Goal: Task Accomplishment & Management: Manage account settings

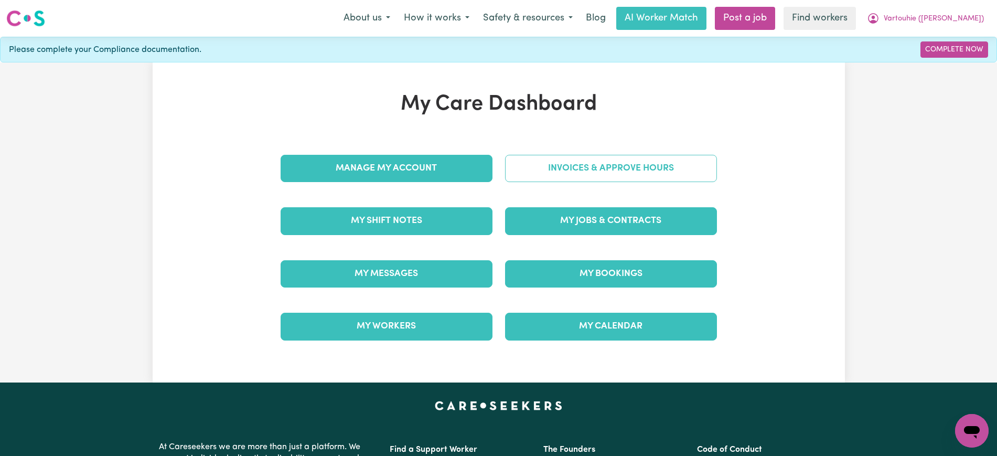
click at [527, 169] on link "Invoices & Approve Hours" at bounding box center [611, 168] width 212 height 27
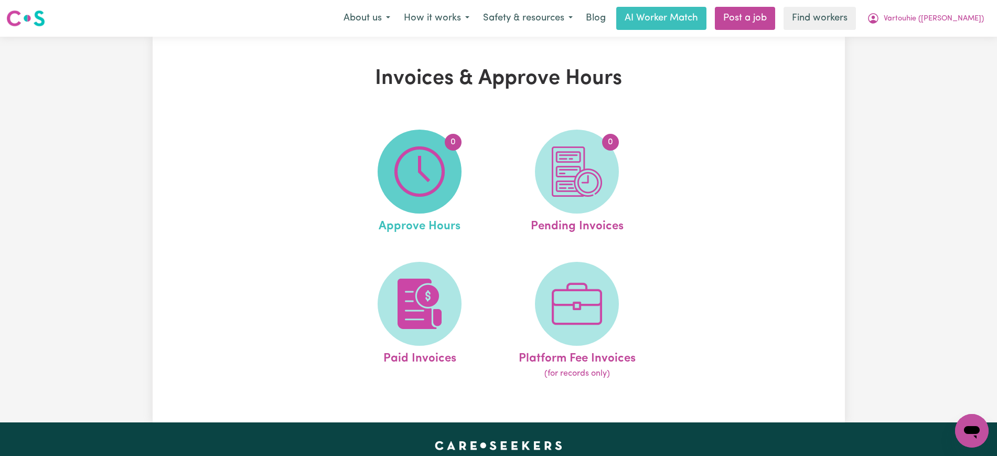
click at [440, 187] on img at bounding box center [419, 171] width 50 height 50
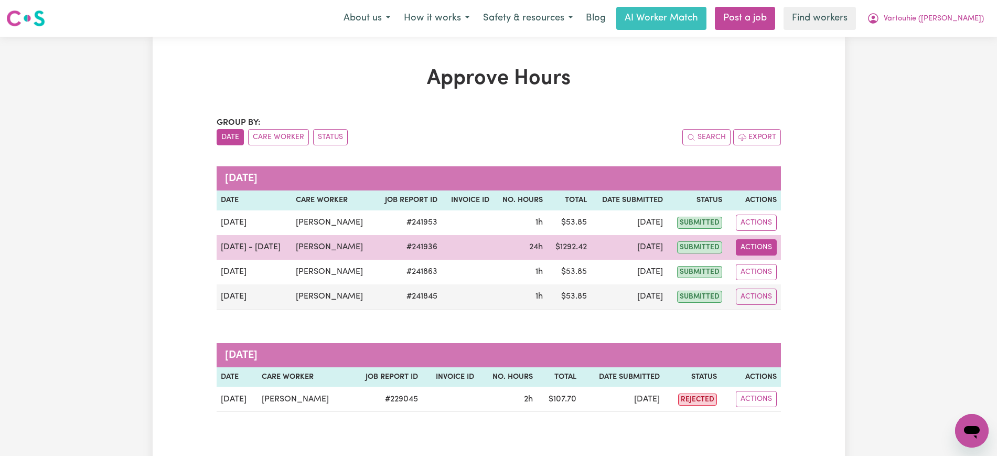
drag, startPoint x: 748, startPoint y: 247, endPoint x: 755, endPoint y: 252, distance: 8.6
click at [749, 247] on button "Actions" at bounding box center [756, 247] width 41 height 16
click at [764, 264] on link "View Job Report" at bounding box center [778, 271] width 90 height 21
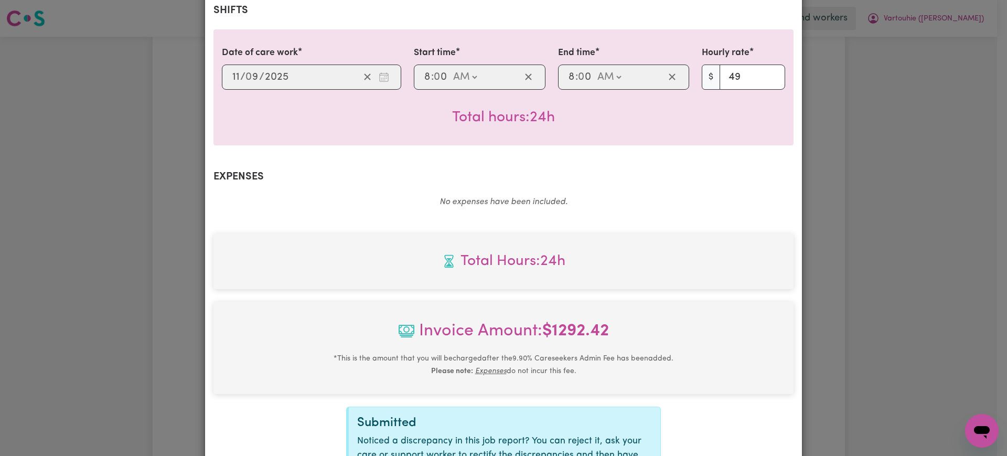
scroll to position [367, 0]
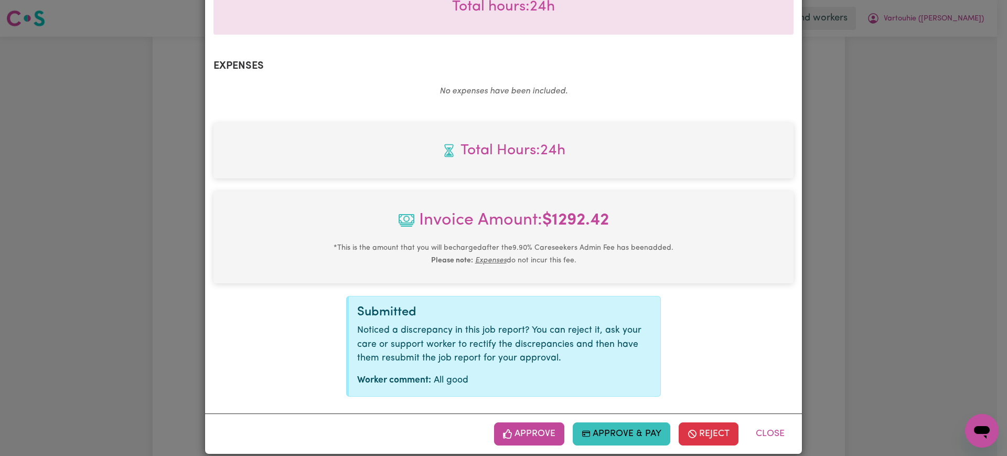
click at [665, 169] on div "Total Hours: 24h Invoice Amount: $ 1292.42 * This is the amount that you will b…" at bounding box center [503, 260] width 580 height 274
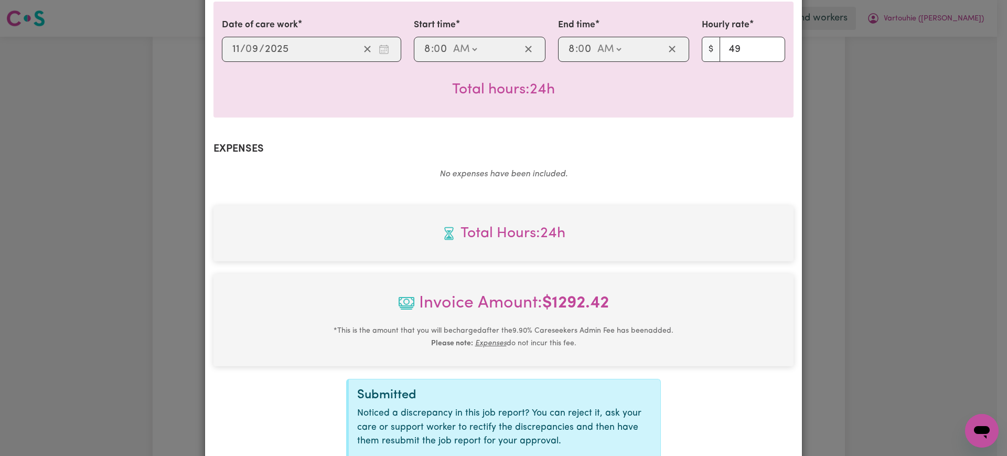
scroll to position [170, 0]
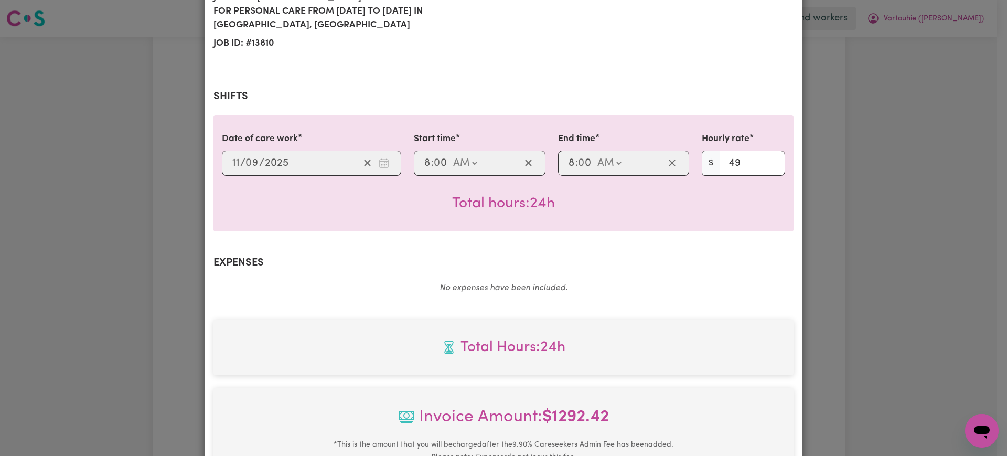
click at [862, 192] on div "Job Report # 241936 - [PERSON_NAME] Summary Job report # 241936 Client name: Va…" at bounding box center [503, 228] width 1007 height 456
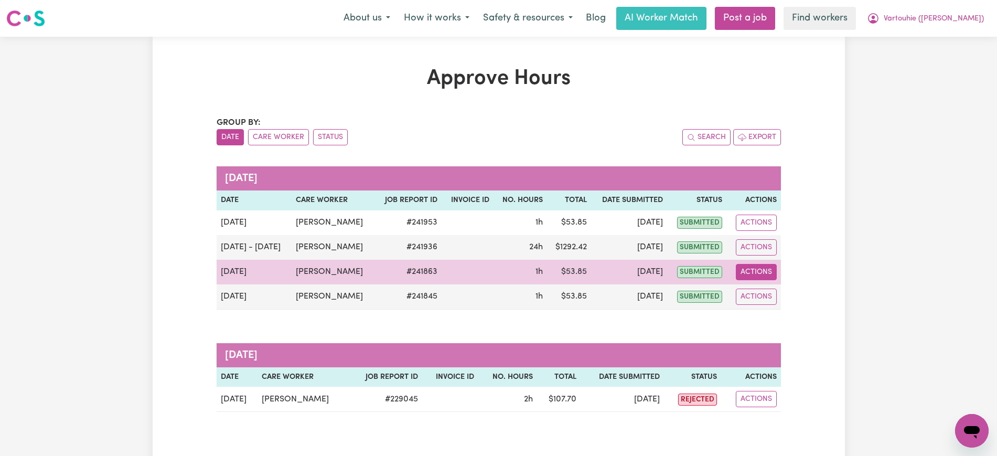
click at [738, 273] on button "Actions" at bounding box center [756, 272] width 41 height 16
click at [760, 298] on link "View Job Report" at bounding box center [778, 296] width 90 height 21
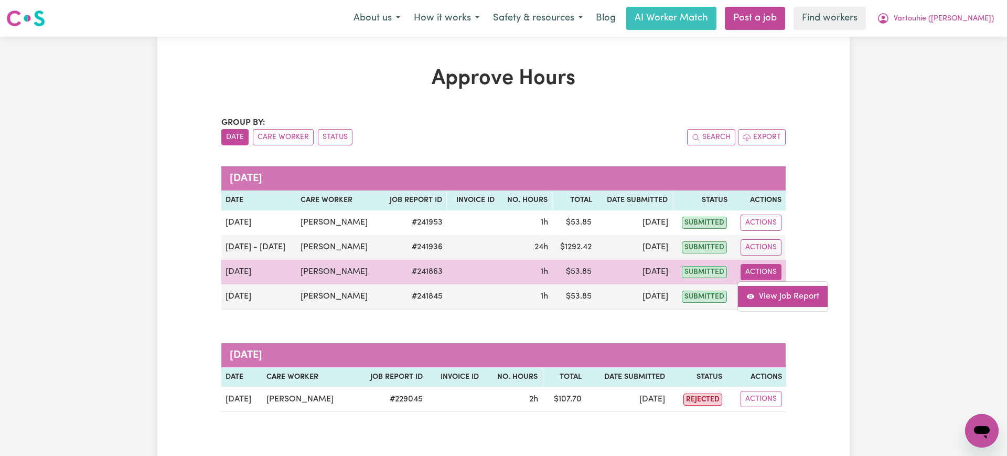
select select "pm"
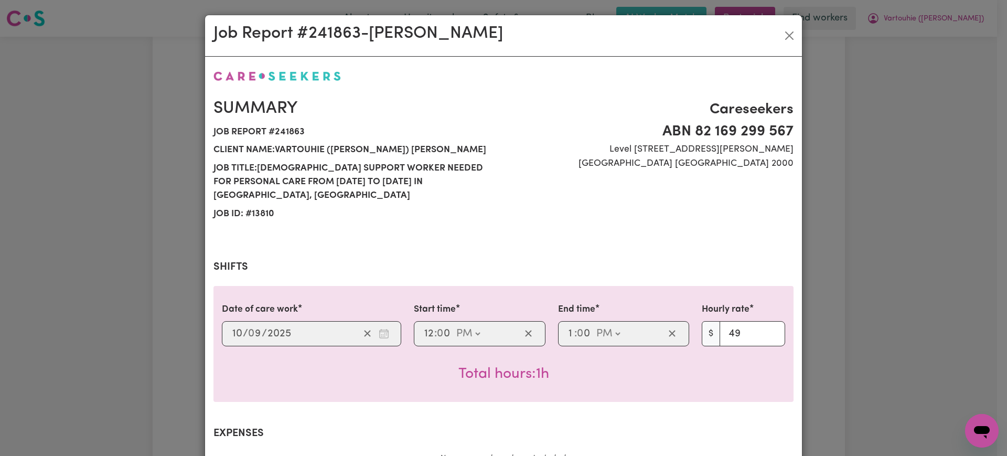
drag, startPoint x: 760, startPoint y: 298, endPoint x: 881, endPoint y: 256, distance: 127.7
click at [881, 256] on div "Job Report # 241863 - [PERSON_NAME] Summary Job report # 241863 Client name: Va…" at bounding box center [503, 228] width 1007 height 456
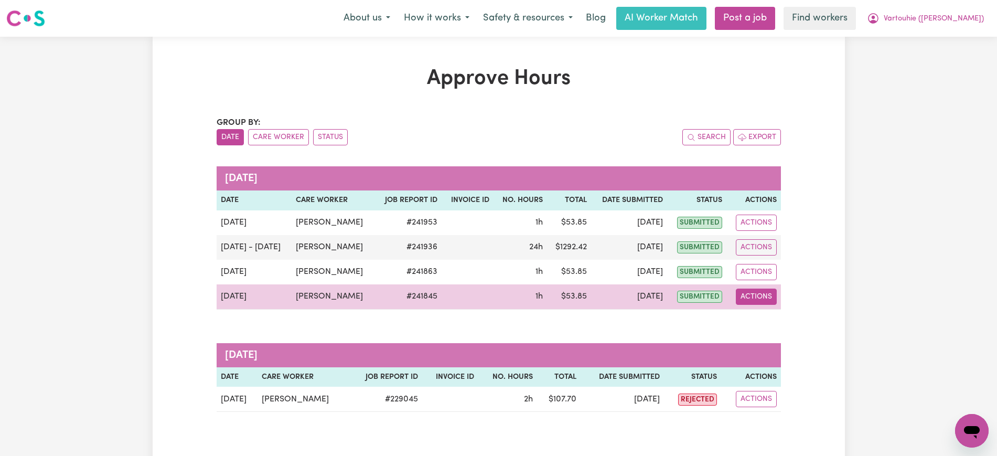
click at [754, 292] on button "Actions" at bounding box center [756, 296] width 41 height 16
click at [765, 322] on link "View Job Report" at bounding box center [778, 320] width 90 height 21
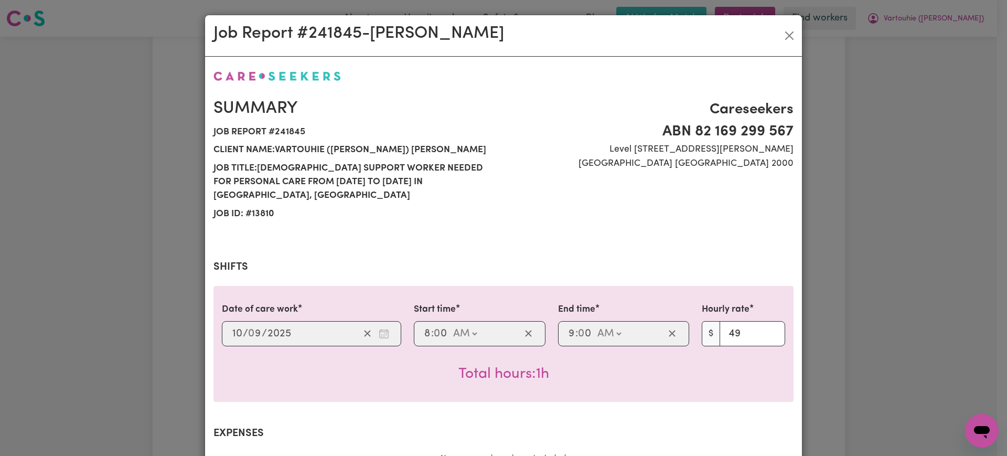
click at [875, 262] on div "Job Report # 241845 - [PERSON_NAME] Summary Job report # 241845 Client name: Va…" at bounding box center [503, 228] width 1007 height 456
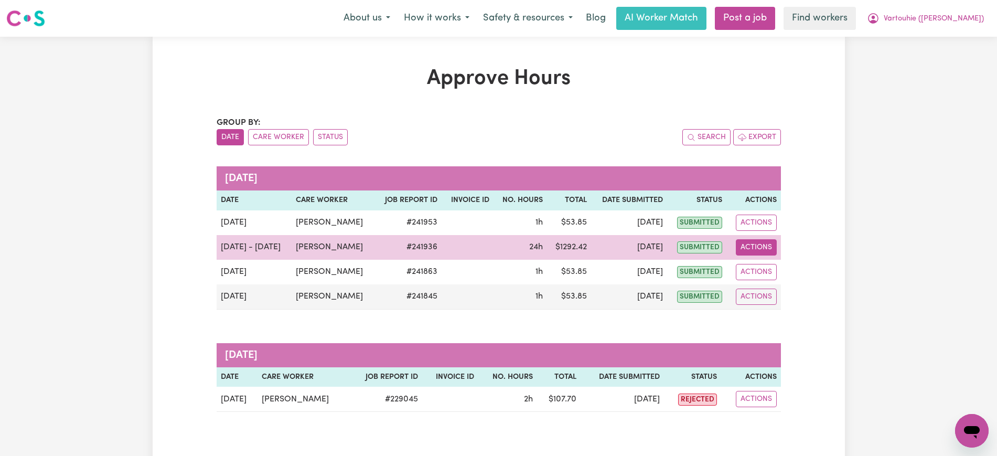
click at [756, 245] on button "Actions" at bounding box center [756, 247] width 41 height 16
click at [772, 265] on link "View Job Report" at bounding box center [778, 271] width 90 height 21
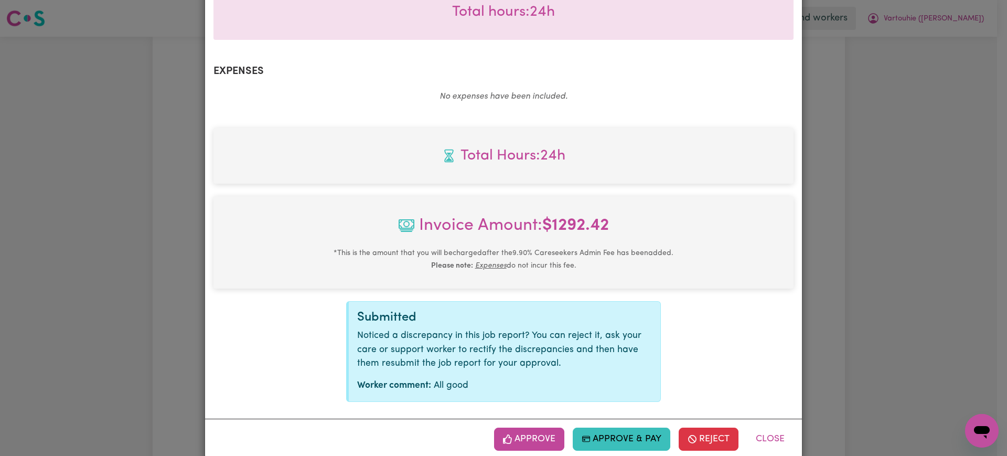
scroll to position [367, 0]
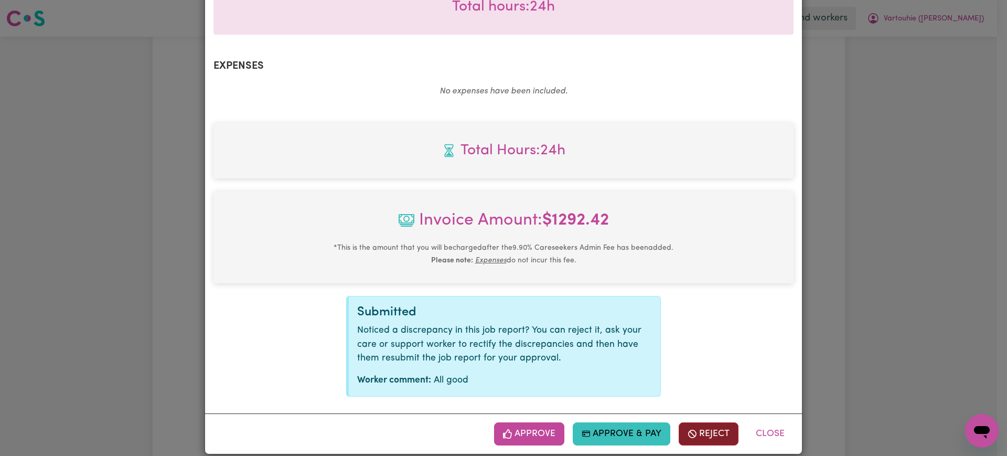
click at [691, 427] on span "button" at bounding box center [692, 434] width 9 height 14
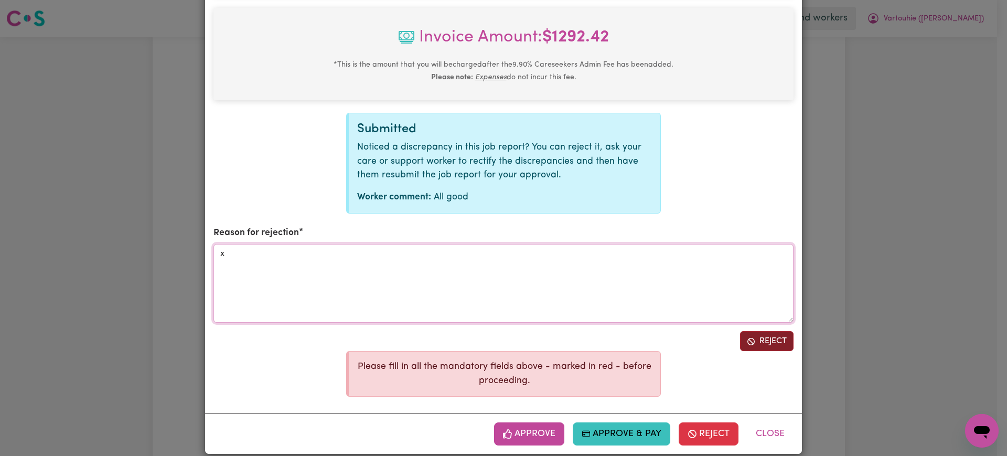
type textarea "x"
click at [769, 333] on button "Reject" at bounding box center [766, 341] width 53 height 20
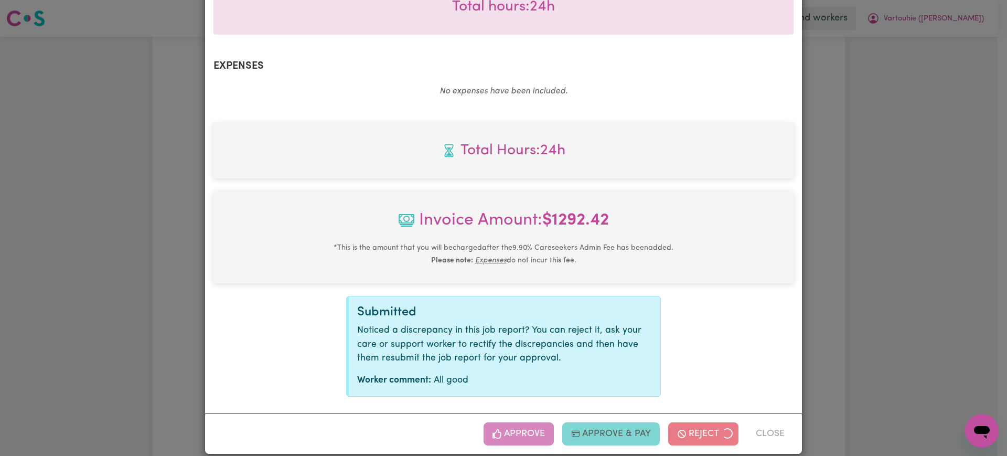
drag, startPoint x: 855, startPoint y: 252, endPoint x: 888, endPoint y: 125, distance: 130.6
click at [856, 251] on div "Job Report # 241936 - [PERSON_NAME] Summary Job report # 241936 Client name: Va…" at bounding box center [503, 228] width 1007 height 456
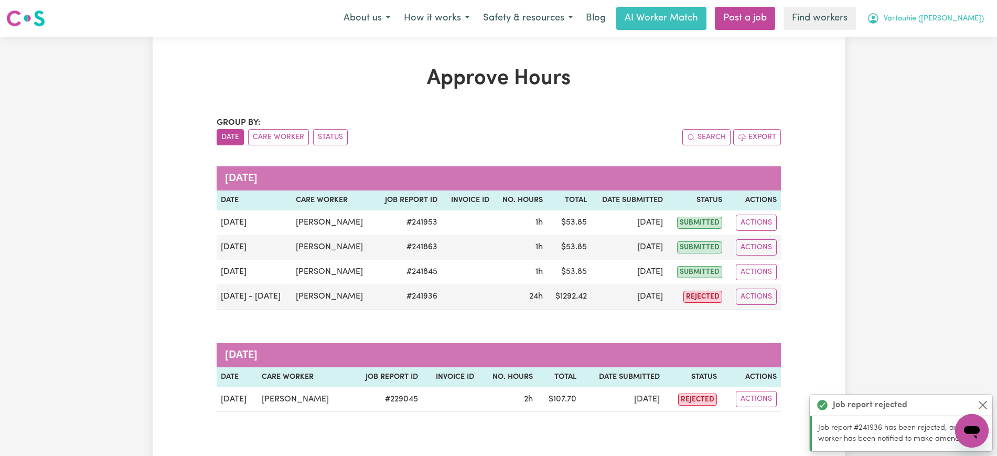
click at [939, 19] on span "Vartouhie ([PERSON_NAME])" at bounding box center [934, 19] width 100 height 12
click at [939, 62] on link "Logout" at bounding box center [948, 60] width 83 height 20
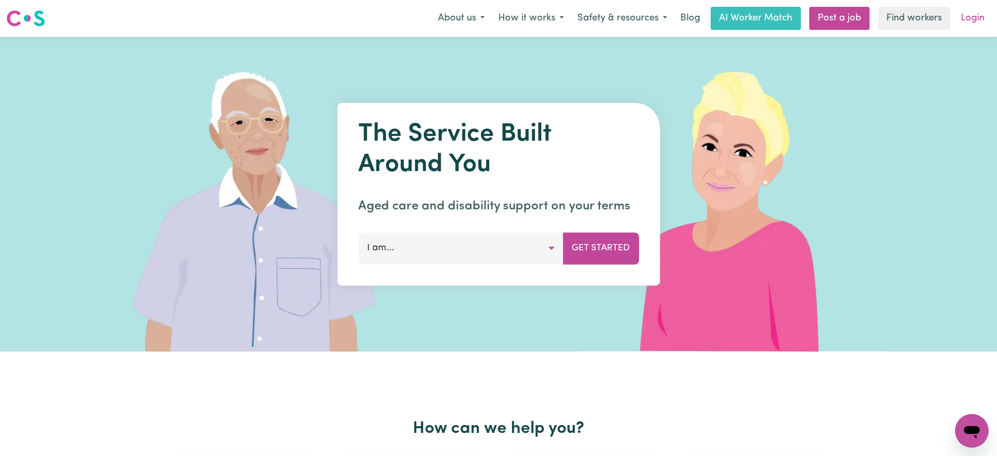
click at [972, 16] on link "Login" at bounding box center [973, 18] width 36 height 23
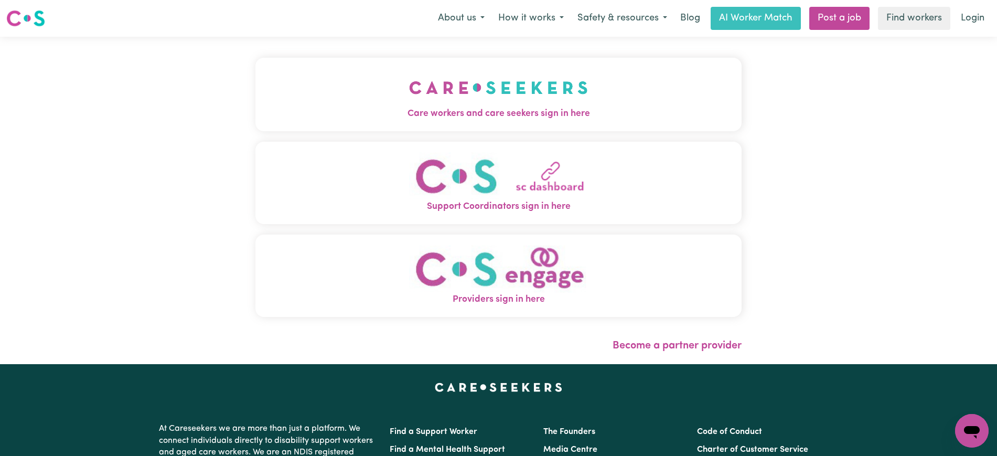
click at [524, 105] on img "Care workers and care seekers sign in here" at bounding box center [498, 87] width 179 height 39
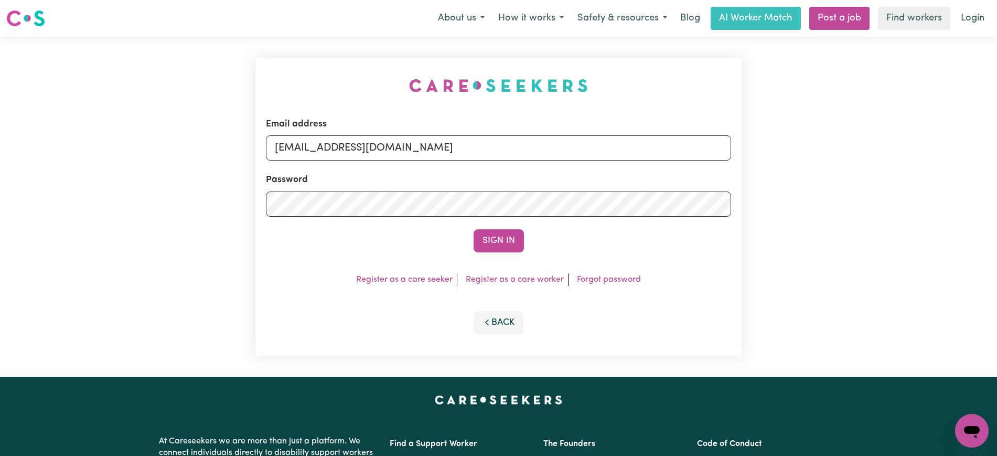
click at [258, 52] on div "Email address [EMAIL_ADDRESS][DOMAIN_NAME] Password Sign In Register as a care …" at bounding box center [498, 207] width 499 height 340
drag, startPoint x: 330, startPoint y: 146, endPoint x: 906, endPoint y: 177, distance: 577.2
click at [906, 177] on div "Email address [EMAIL_ADDRESS][DOMAIN_NAME] Password Sign In Register as a care …" at bounding box center [498, 207] width 997 height 340
click at [337, 153] on input "superuser~[PERSON_NAME]" at bounding box center [498, 147] width 465 height 25
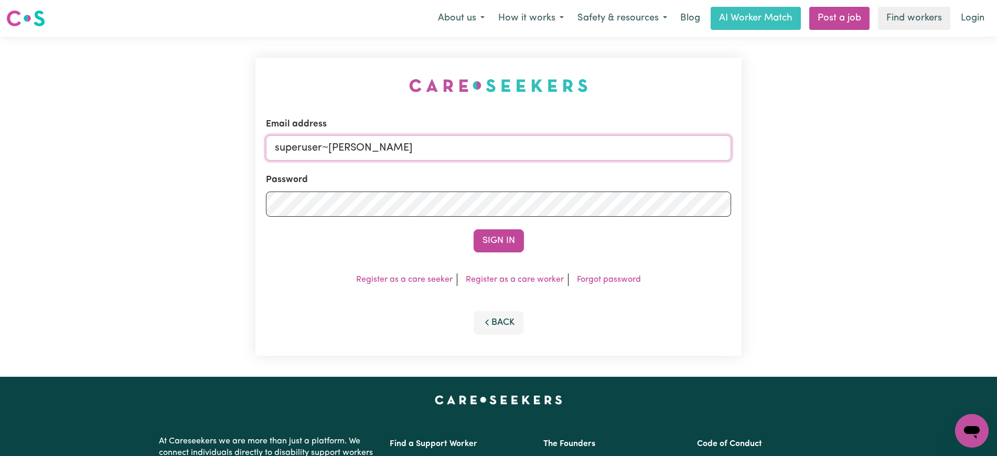
paste input "[EMAIL_ADDRESS][DOMAIN_NAME]"
type input "superuser~[EMAIL_ADDRESS][DOMAIN_NAME]"
click at [372, 79] on div "Email address superuser~[EMAIL_ADDRESS][DOMAIN_NAME] Password Sign In Register …" at bounding box center [498, 207] width 486 height 298
click at [499, 239] on button "Sign In" at bounding box center [499, 240] width 50 height 23
